Goal: Transaction & Acquisition: Obtain resource

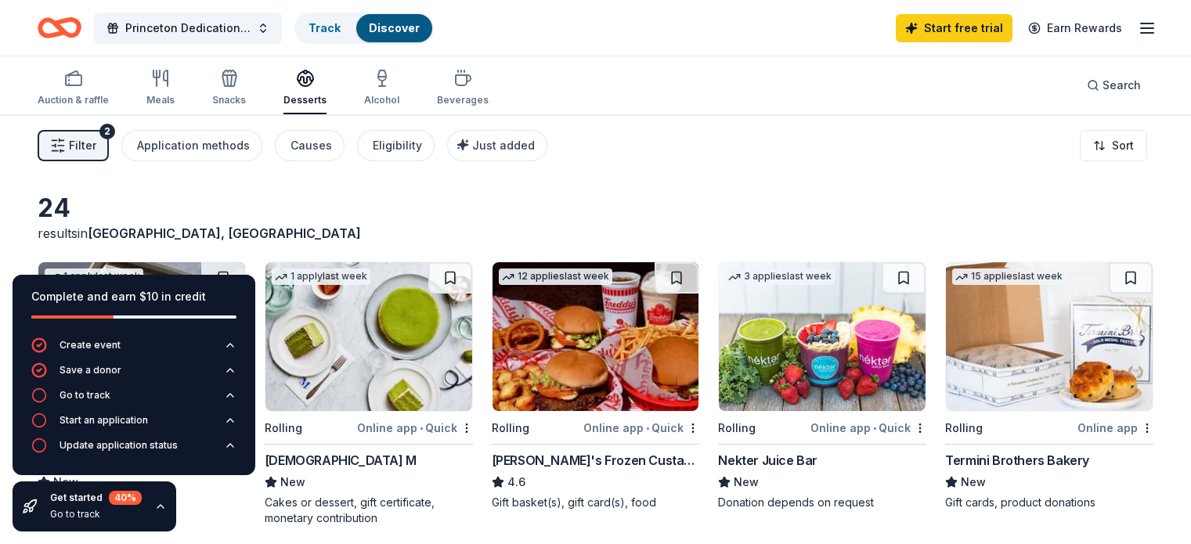
scroll to position [952, 0]
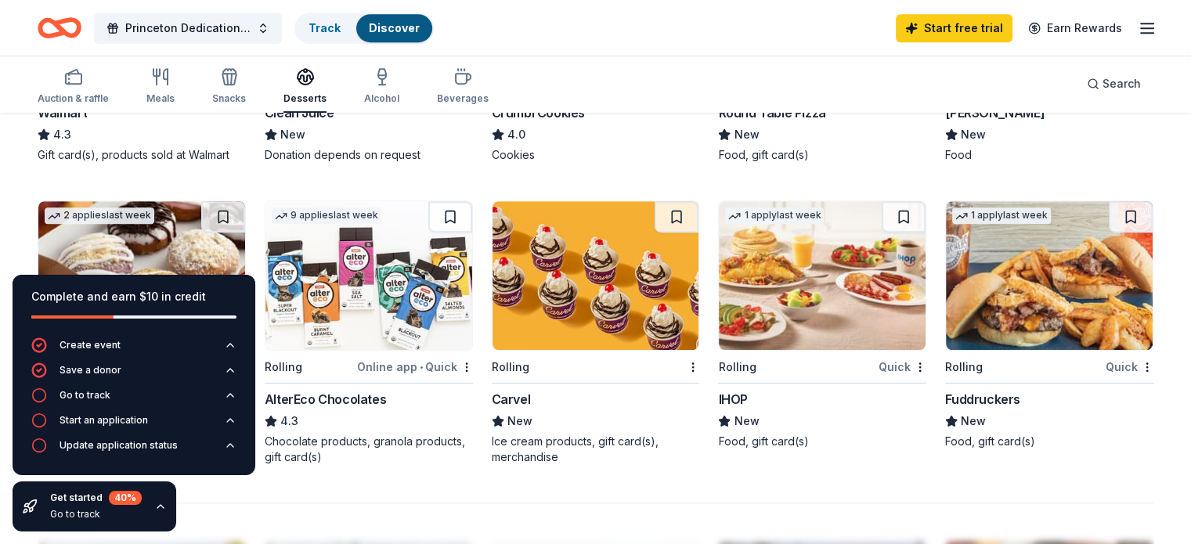
click at [160, 519] on div "Get started 40 % Go to track" at bounding box center [95, 506] width 164 height 50
click at [160, 506] on icon "button" at bounding box center [160, 506] width 6 height 3
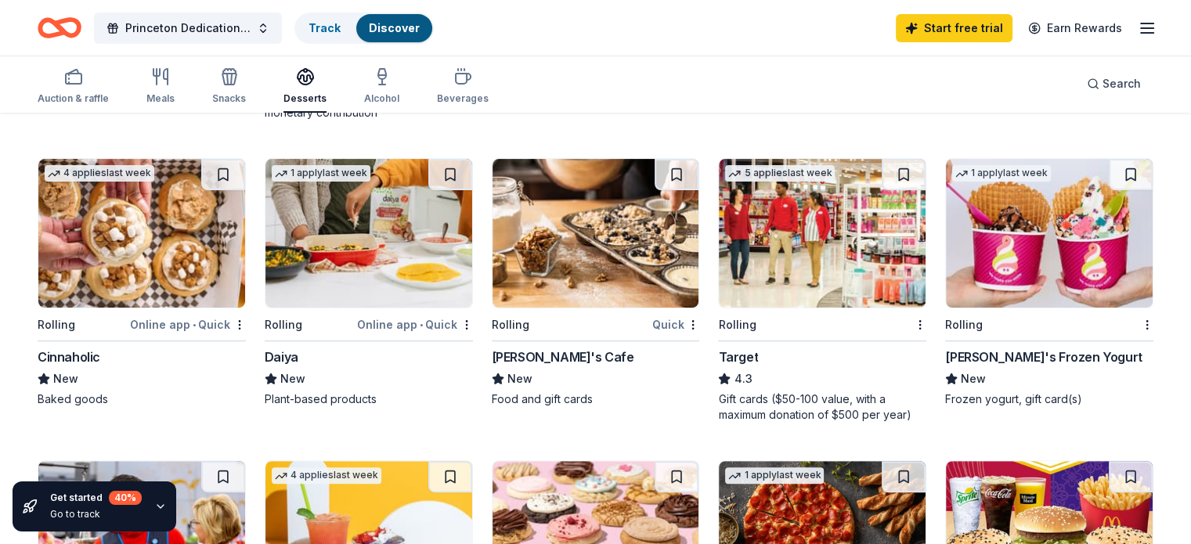
scroll to position [404, 0]
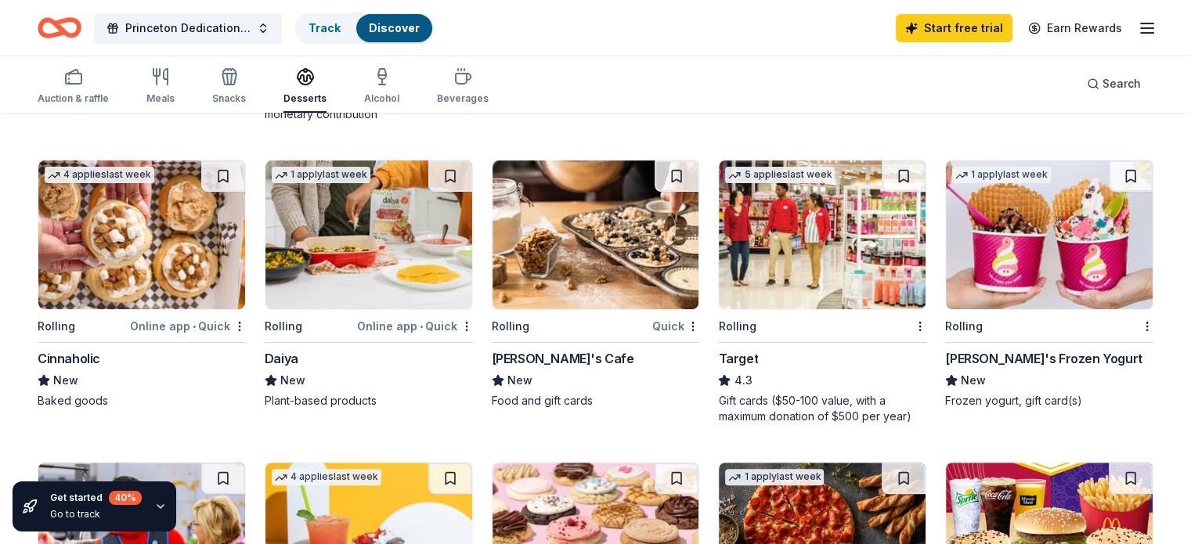
click at [80, 224] on img at bounding box center [141, 234] width 207 height 149
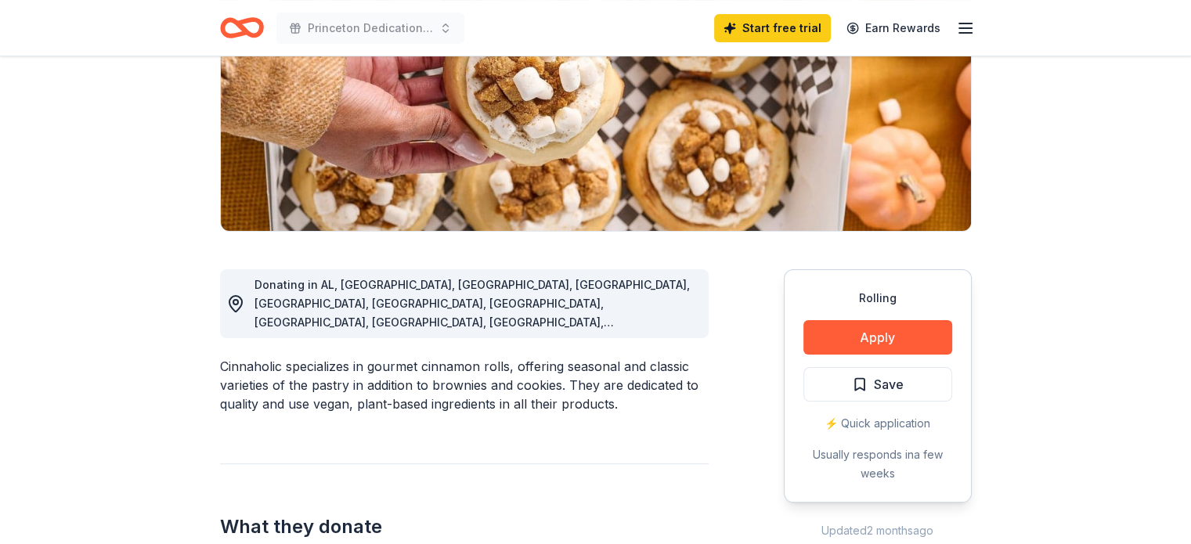
scroll to position [250, 0]
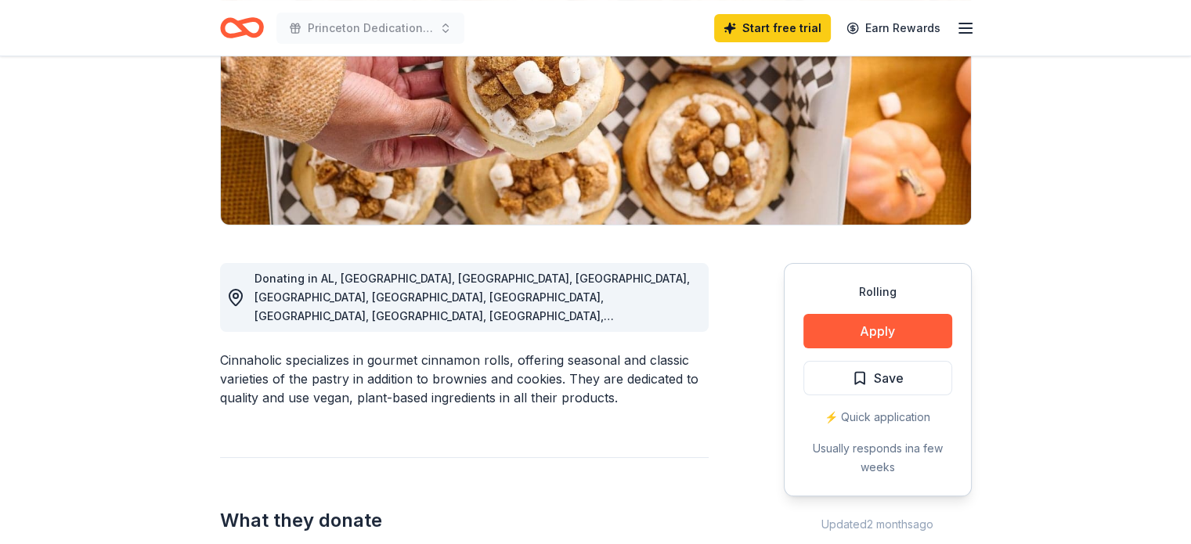
drag, startPoint x: 170, startPoint y: 342, endPoint x: 510, endPoint y: 366, distance: 340.5
drag, startPoint x: 510, startPoint y: 366, endPoint x: 244, endPoint y: 344, distance: 266.3
click at [244, 351] on div "Cinnaholic specializes in gourmet cinnamon rolls, offering seasonal and classic…" at bounding box center [464, 379] width 488 height 56
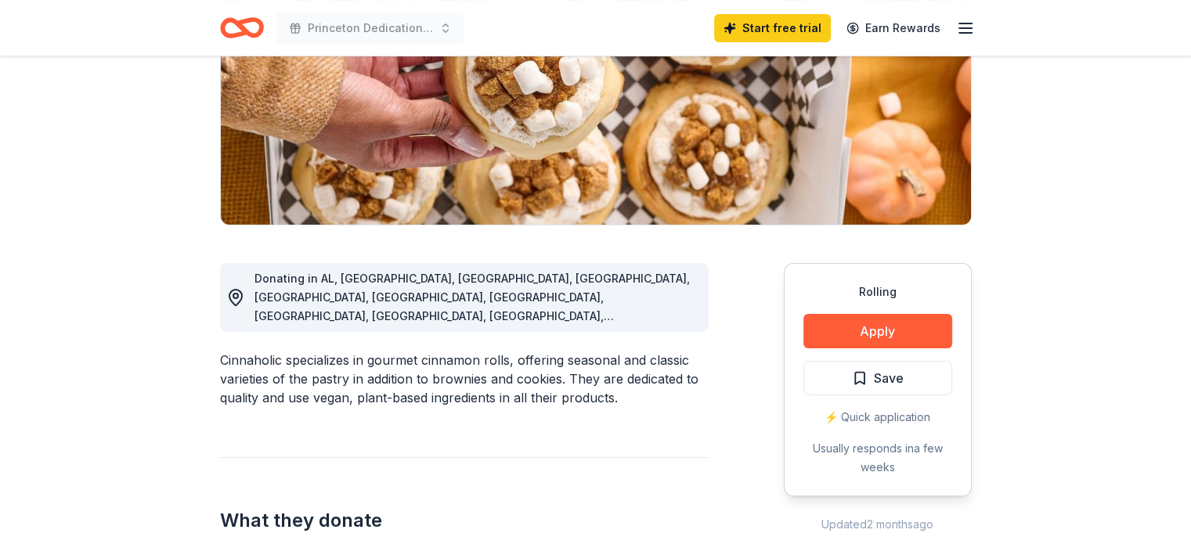
click at [244, 351] on div "Cinnaholic specializes in gourmet cinnamon rolls, offering seasonal and classic…" at bounding box center [464, 379] width 488 height 56
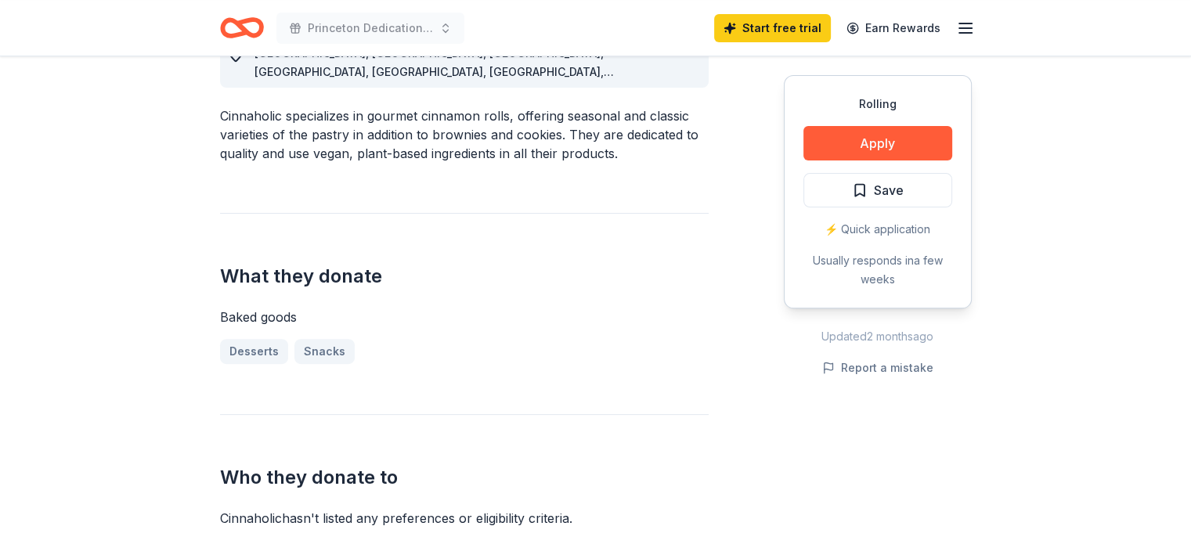
scroll to position [711, 0]
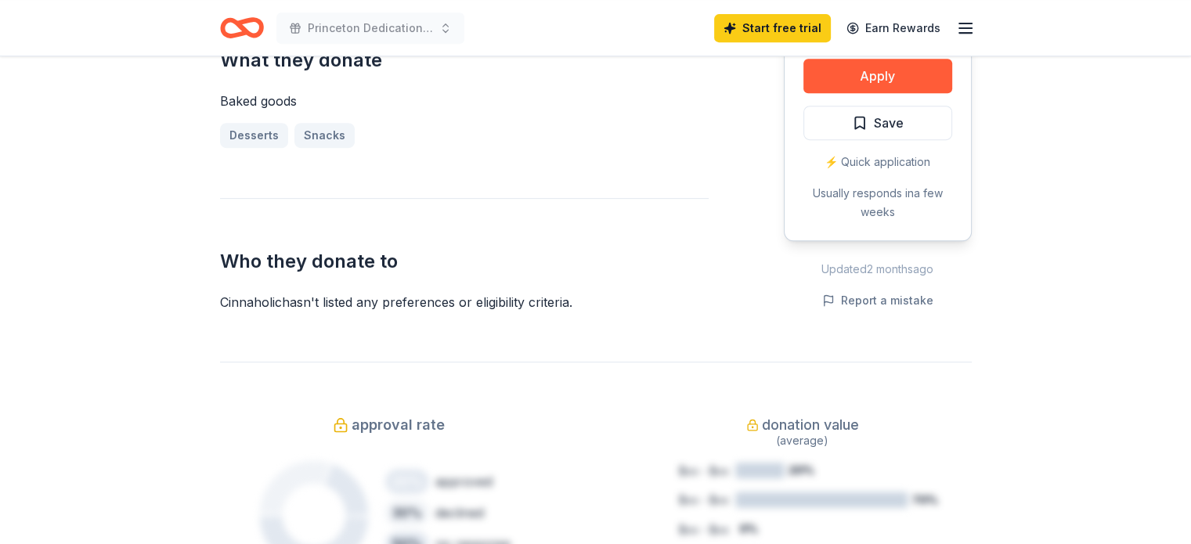
drag, startPoint x: 224, startPoint y: 291, endPoint x: 441, endPoint y: 286, distance: 217.7
click at [441, 293] on div "Cinnaholic hasn ' t listed any preferences or eligibility criteria." at bounding box center [464, 302] width 488 height 19
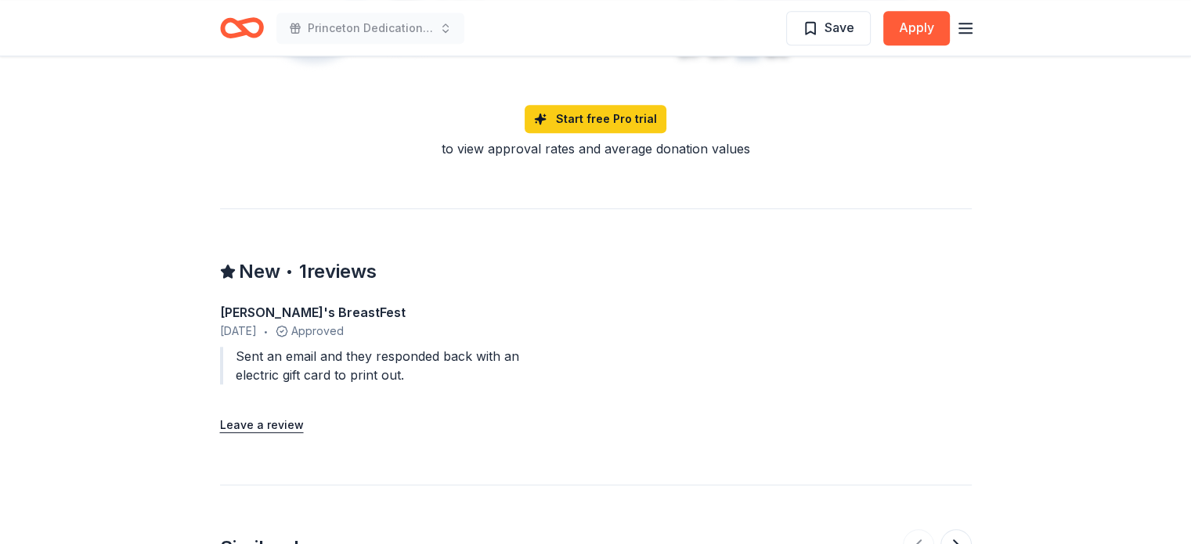
scroll to position [1217, 0]
drag, startPoint x: 444, startPoint y: 359, endPoint x: 390, endPoint y: 312, distance: 71.6
click at [390, 312] on div "[PERSON_NAME]'s BreastFest [DATE] • Approved Sent an email and they responded b…" at bounding box center [389, 347] width 338 height 88
drag, startPoint x: 413, startPoint y: 344, endPoint x: 347, endPoint y: 308, distance: 75.0
click at [347, 308] on div "[PERSON_NAME]'s BreastFest [DATE] • Approved Sent an email and they responded b…" at bounding box center [389, 347] width 338 height 88
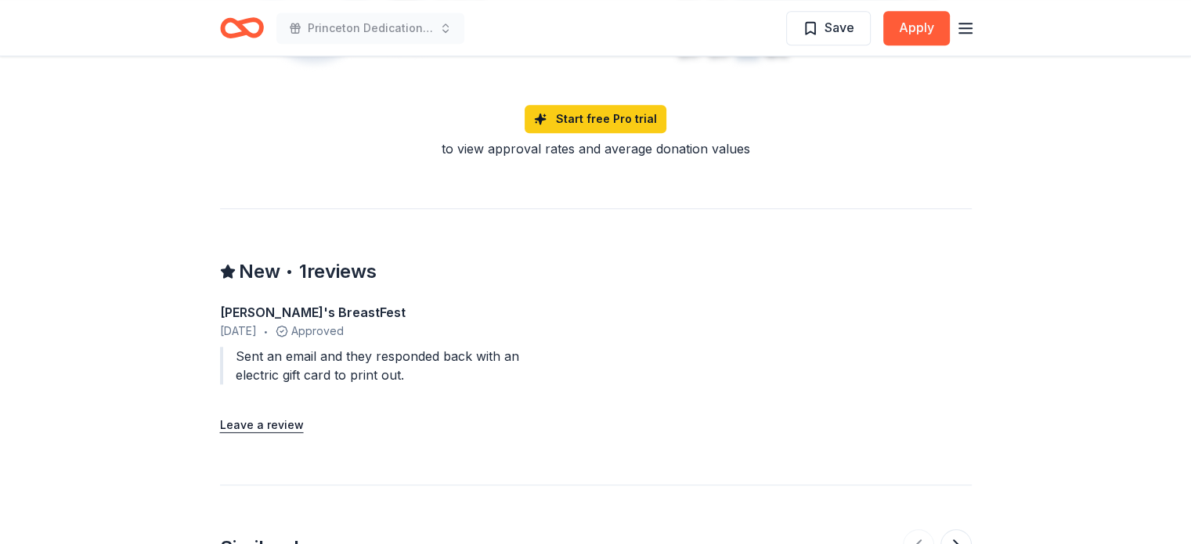
drag, startPoint x: 388, startPoint y: 334, endPoint x: 297, endPoint y: 283, distance: 104.5
click at [297, 303] on div "[PERSON_NAME]'s BreastFest [DATE] • Approved Sent an email and they responded b…" at bounding box center [389, 347] width 338 height 88
drag, startPoint x: 417, startPoint y: 344, endPoint x: 326, endPoint y: 266, distance: 119.9
click at [326, 266] on div "New • 1 reviews [PERSON_NAME]'s BreastFest [DATE] • Approved Sent an email and …" at bounding box center [595, 321] width 751 height 226
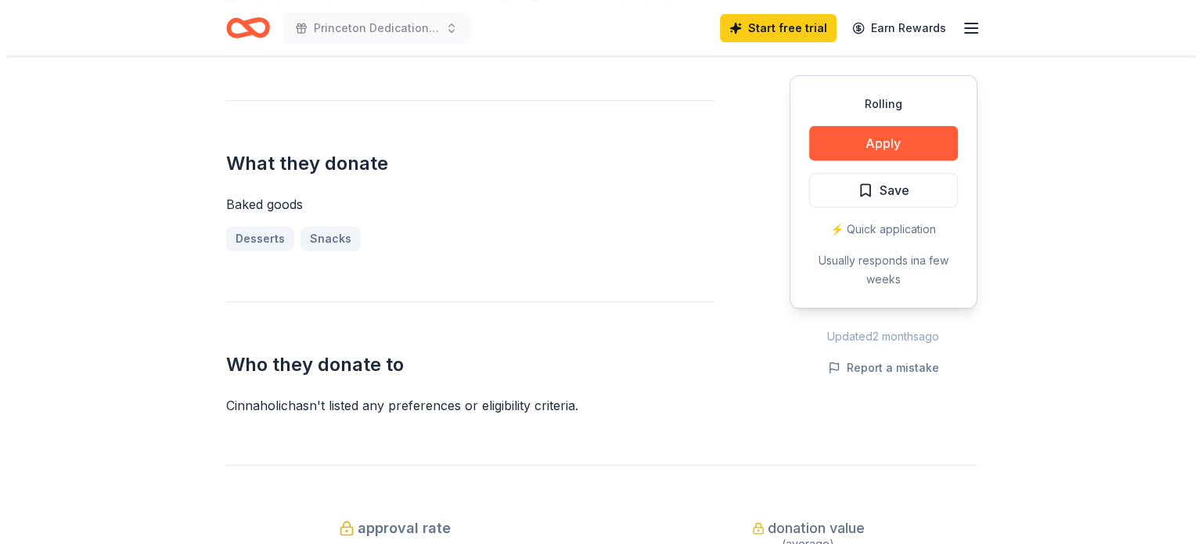
scroll to position [200, 0]
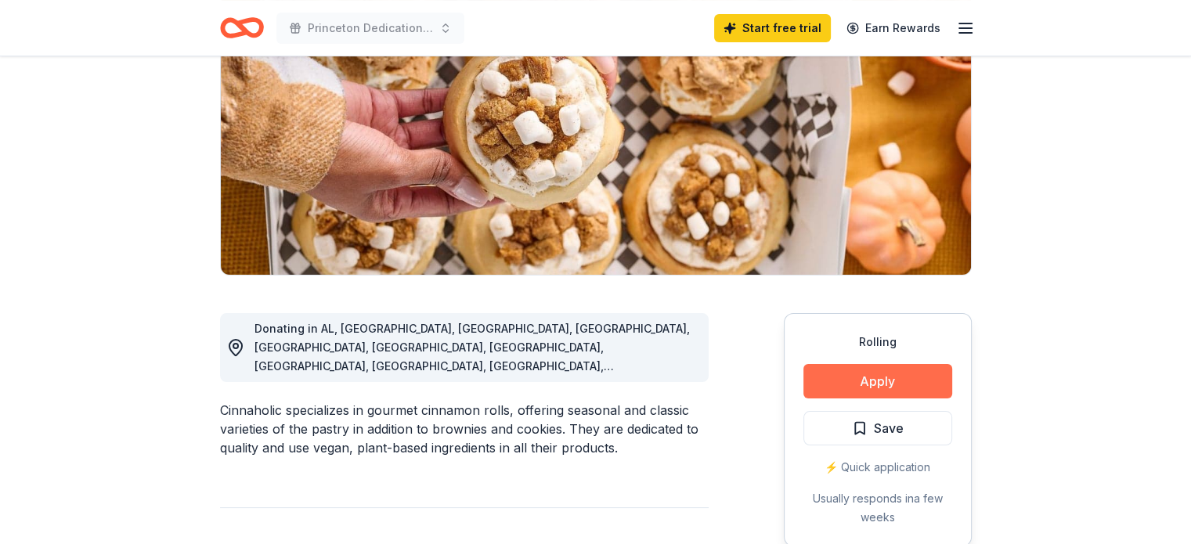
drag, startPoint x: 881, startPoint y: 380, endPoint x: 855, endPoint y: 377, distance: 26.7
click at [855, 377] on button "Apply" at bounding box center [877, 381] width 149 height 34
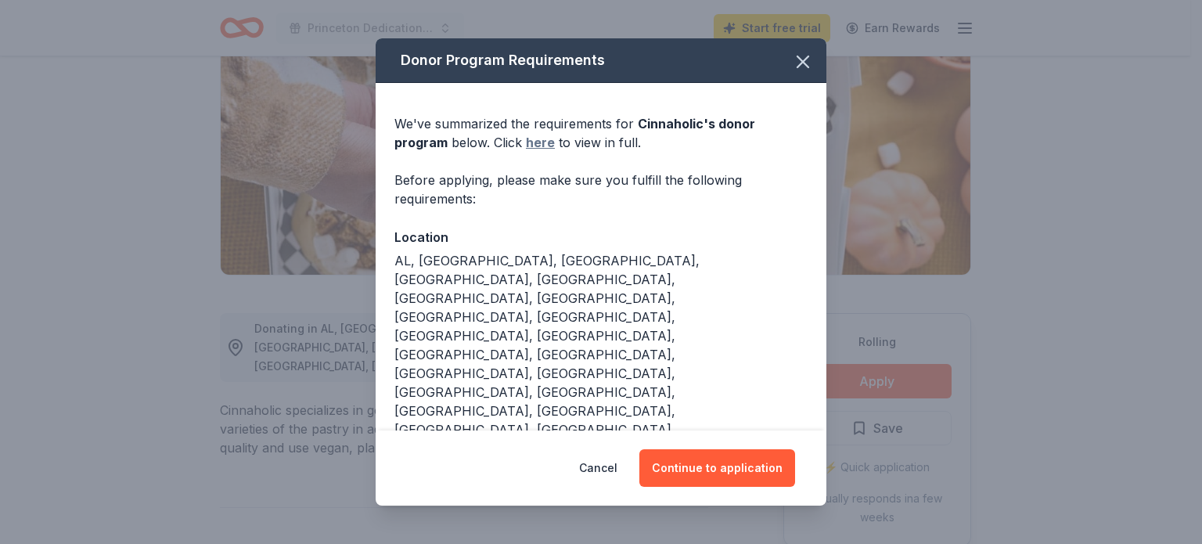
click at [526, 152] on link "here" at bounding box center [540, 142] width 29 height 19
